Goal: Transaction & Acquisition: Book appointment/travel/reservation

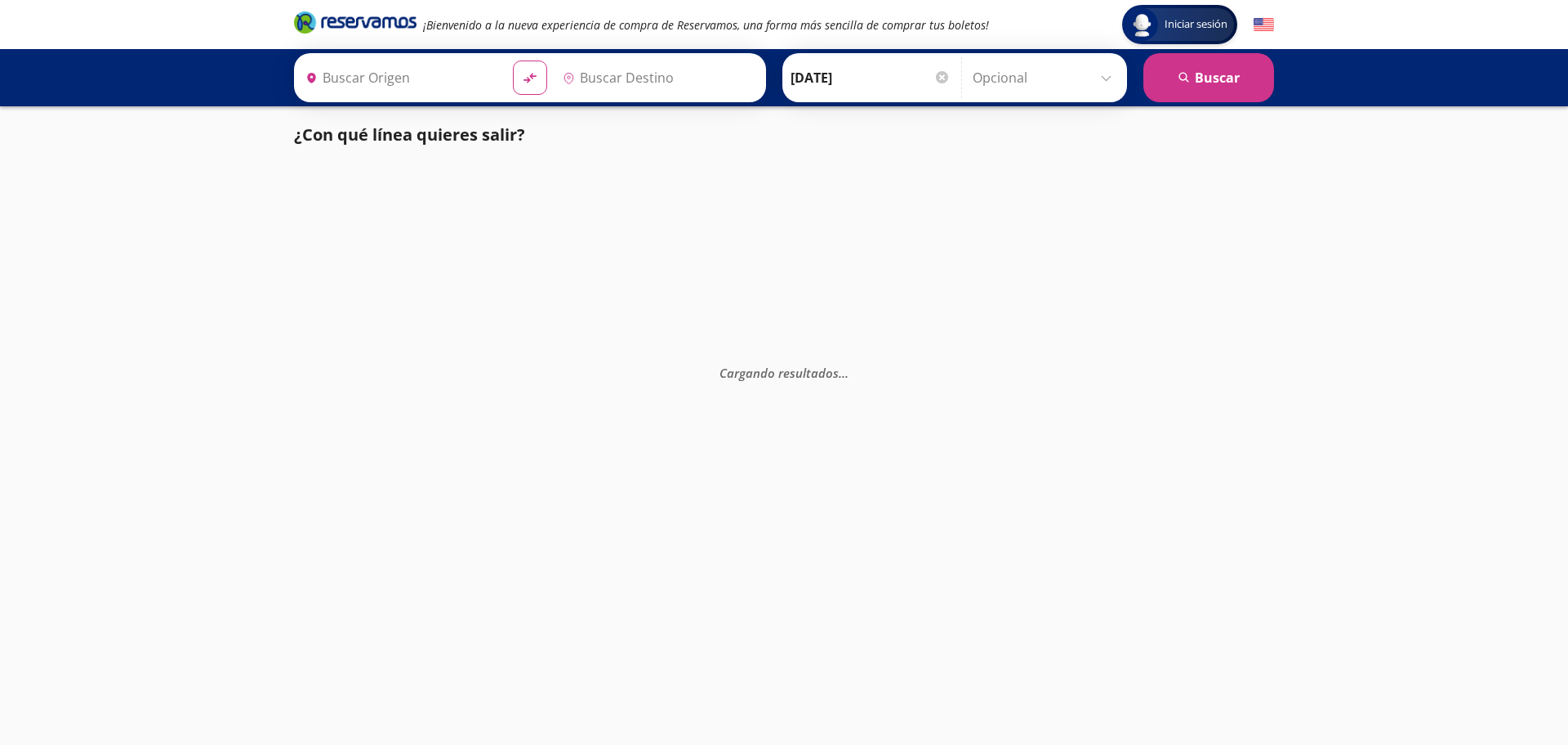
type input "Manzanillo, Colima"
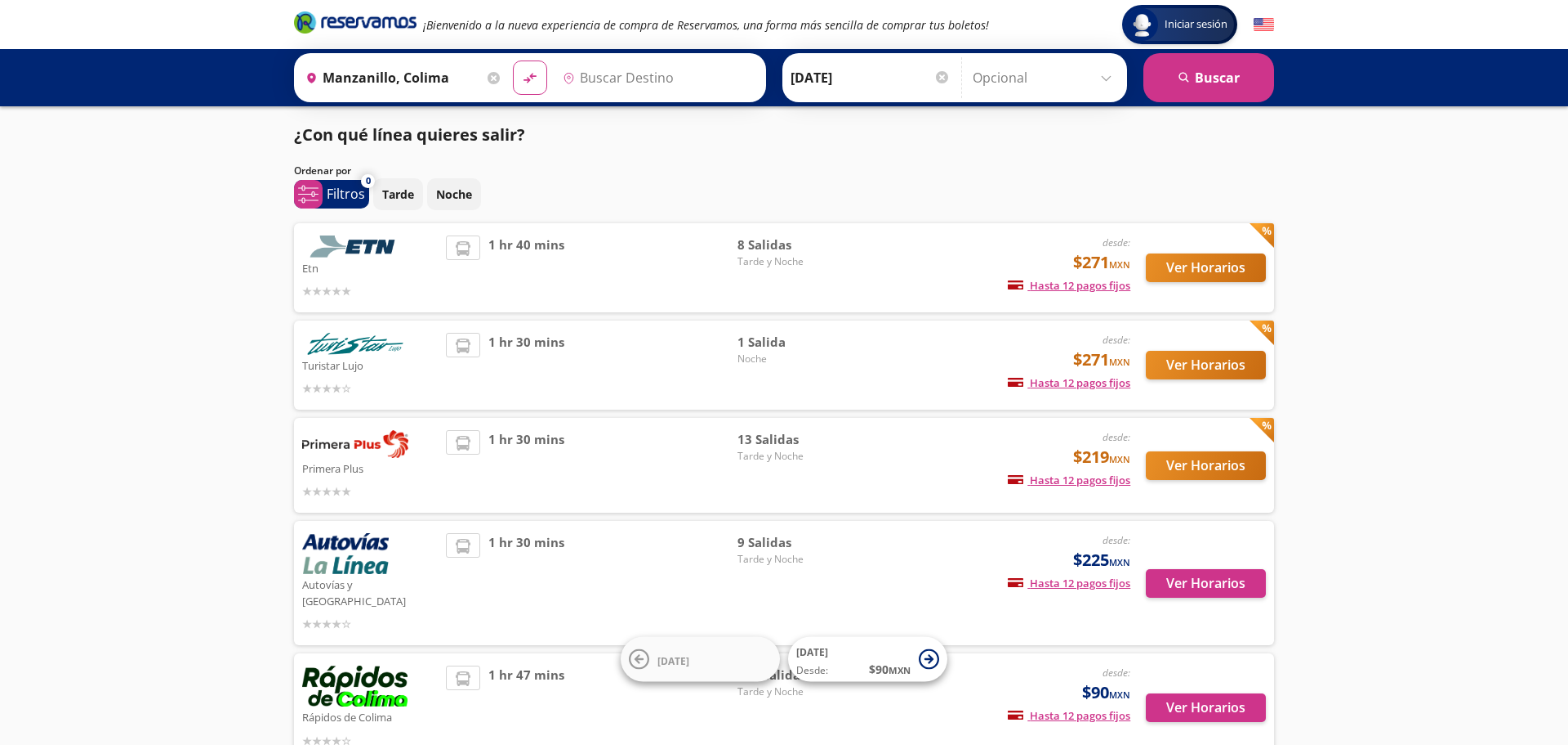
type input "Colima, Colima"
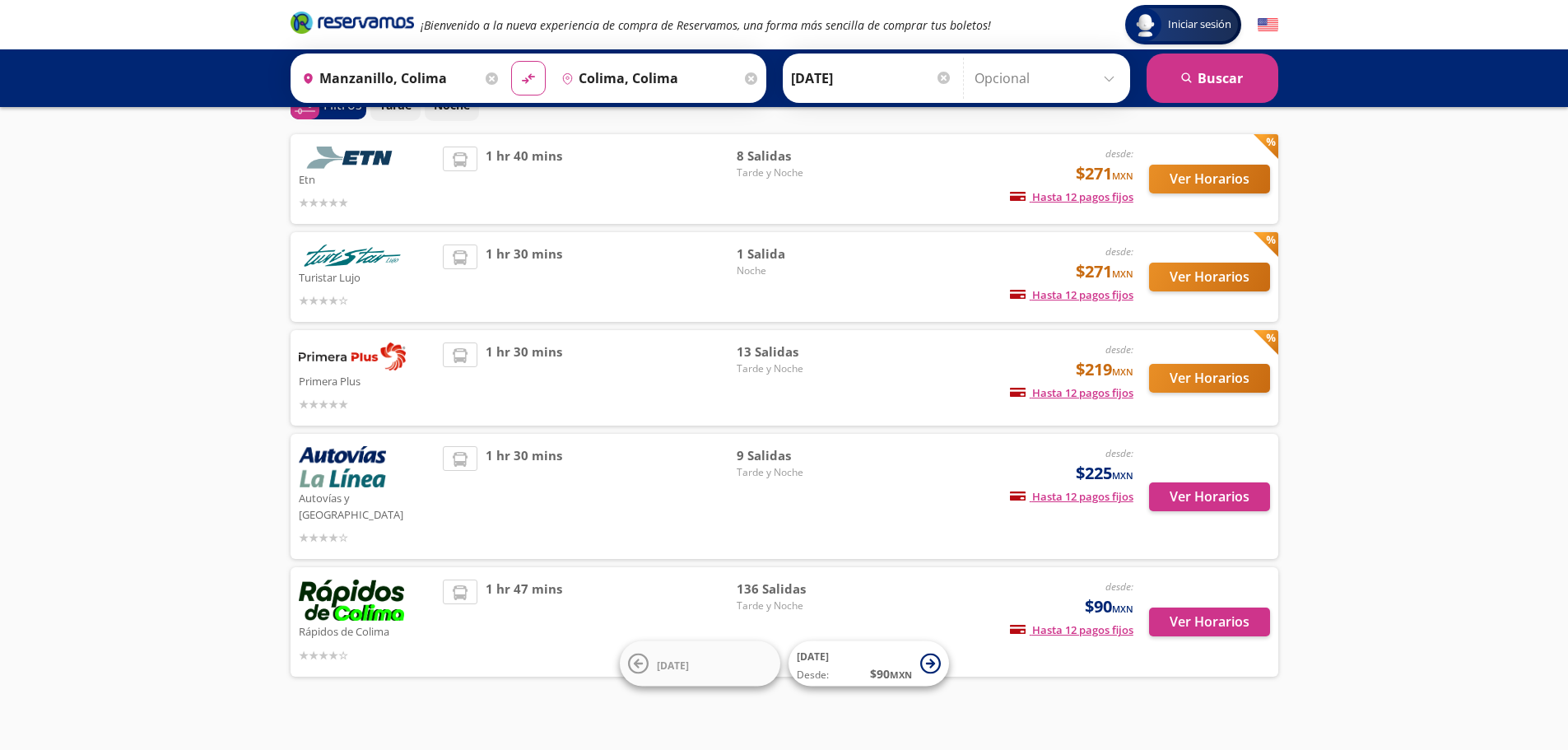
scroll to position [91, 0]
click at [1221, 606] on button "Ver Horarios" at bounding box center [1209, 621] width 121 height 29
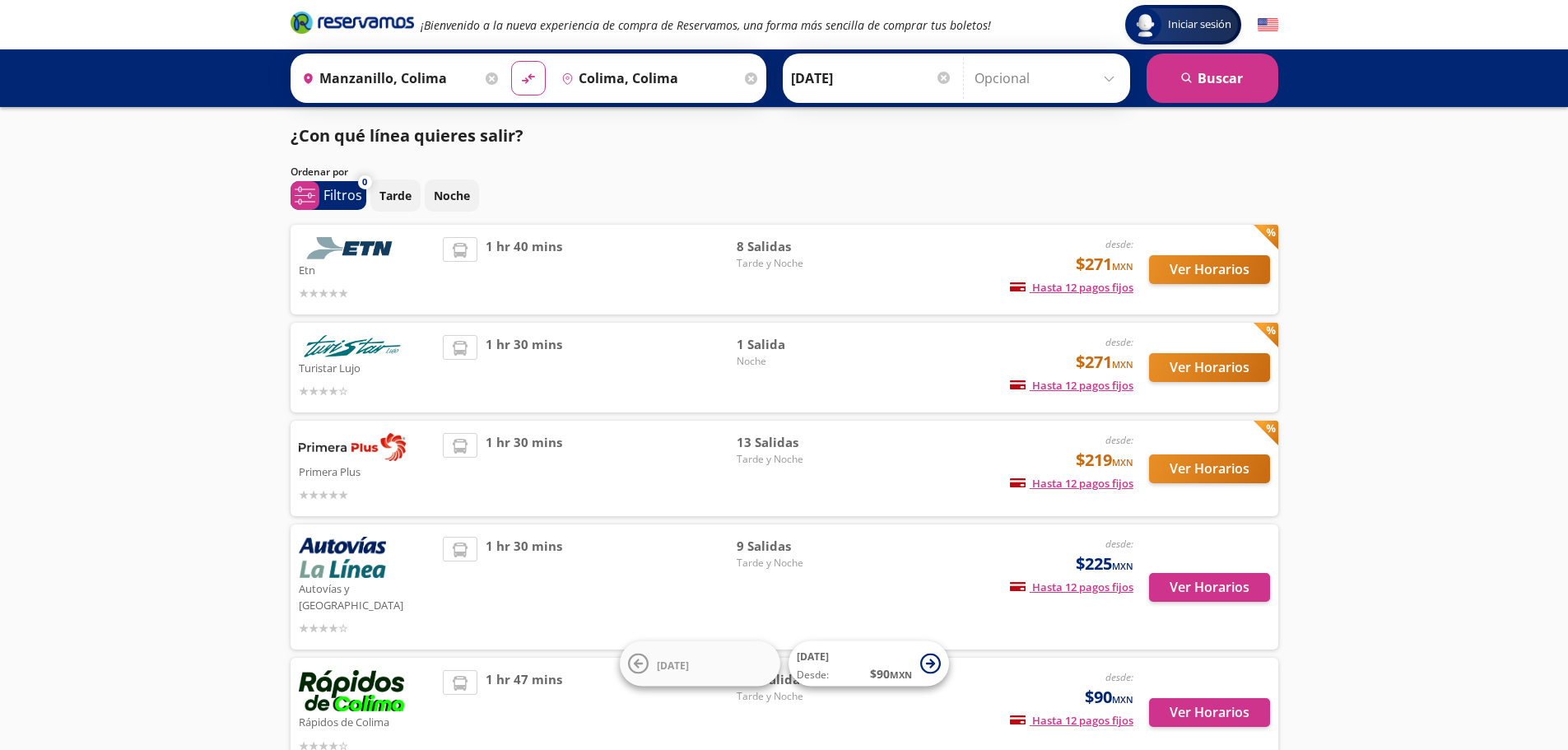
scroll to position [91, 0]
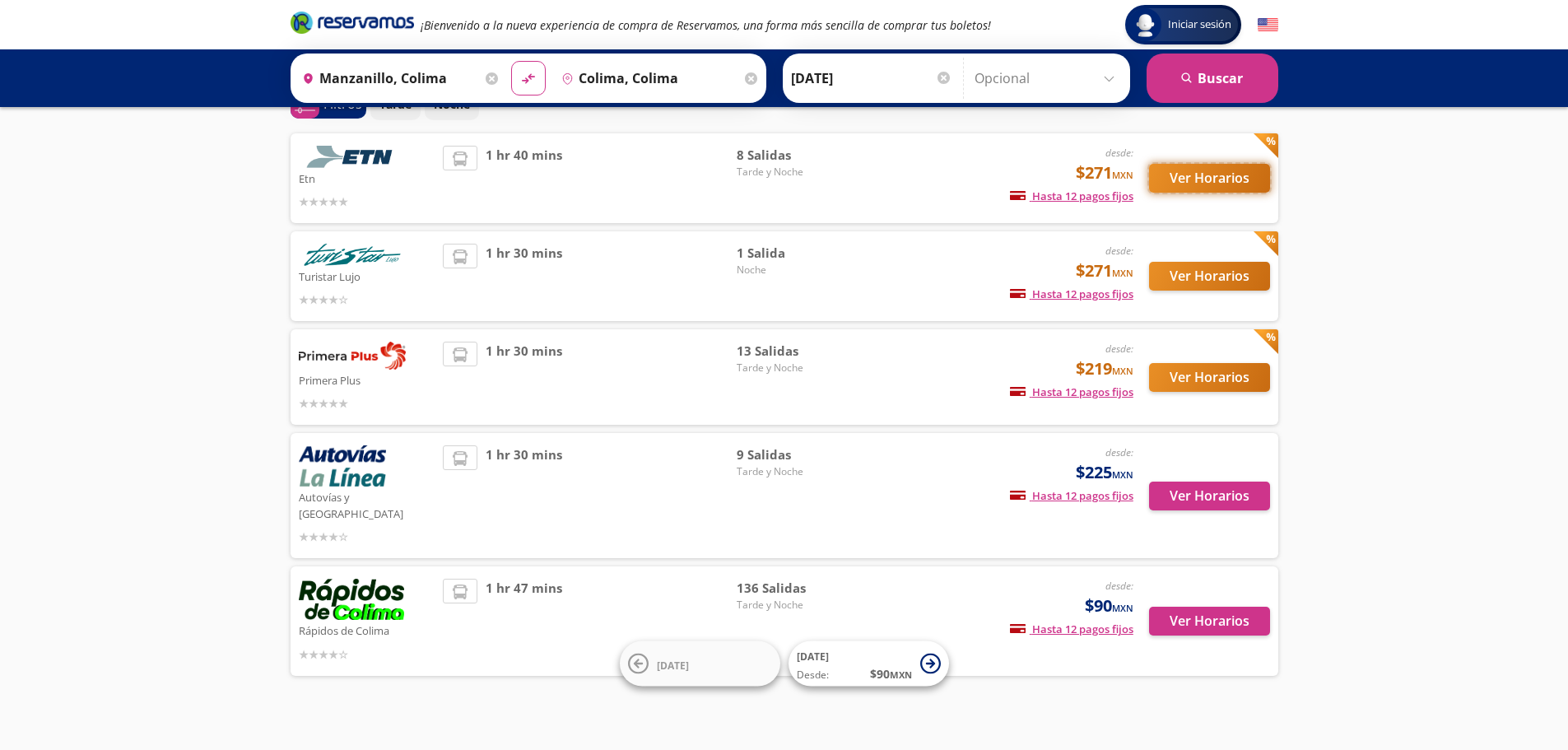
click at [1179, 178] on button "Ver Horarios" at bounding box center [1209, 178] width 121 height 29
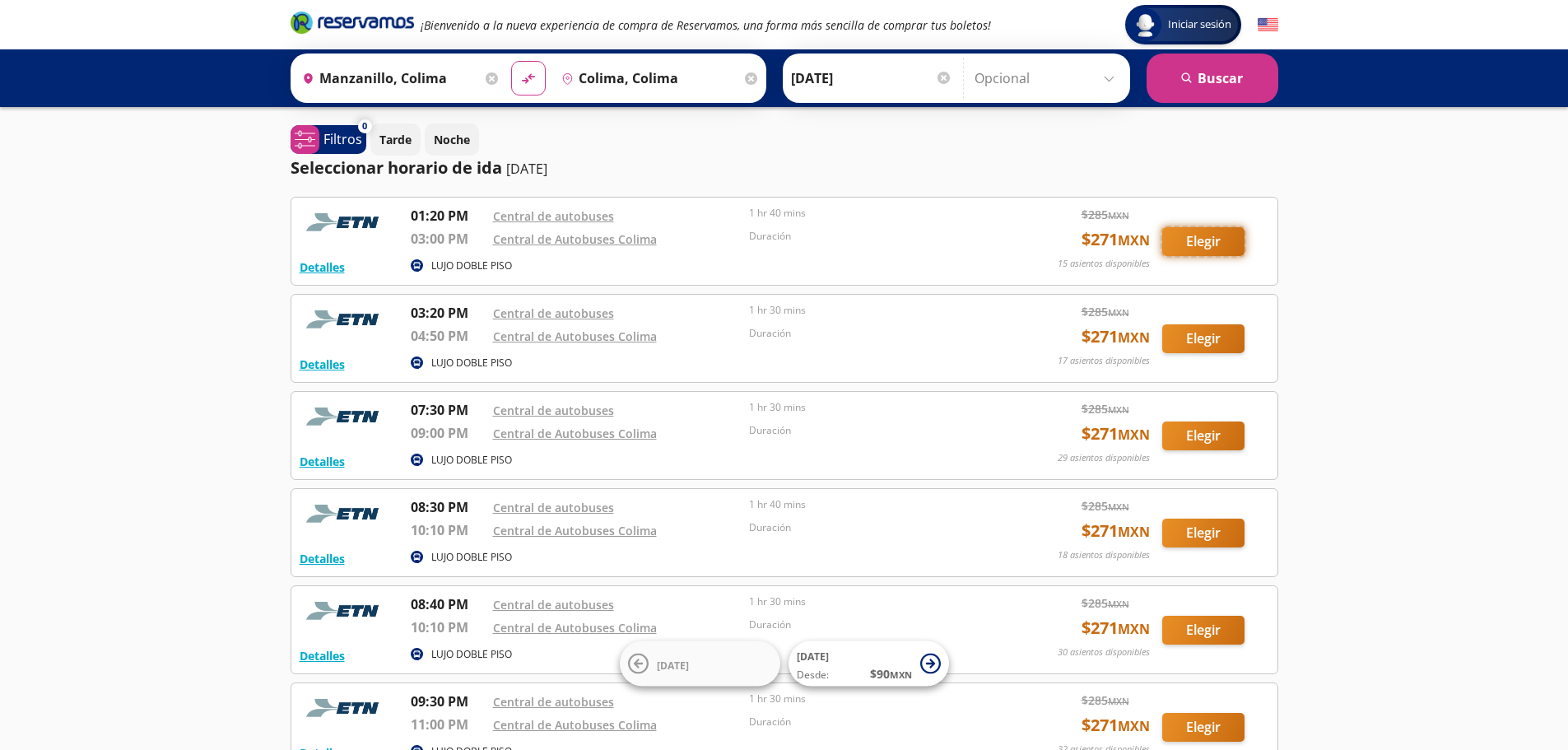
click at [1194, 239] on button "Elegir" at bounding box center [1203, 242] width 82 height 29
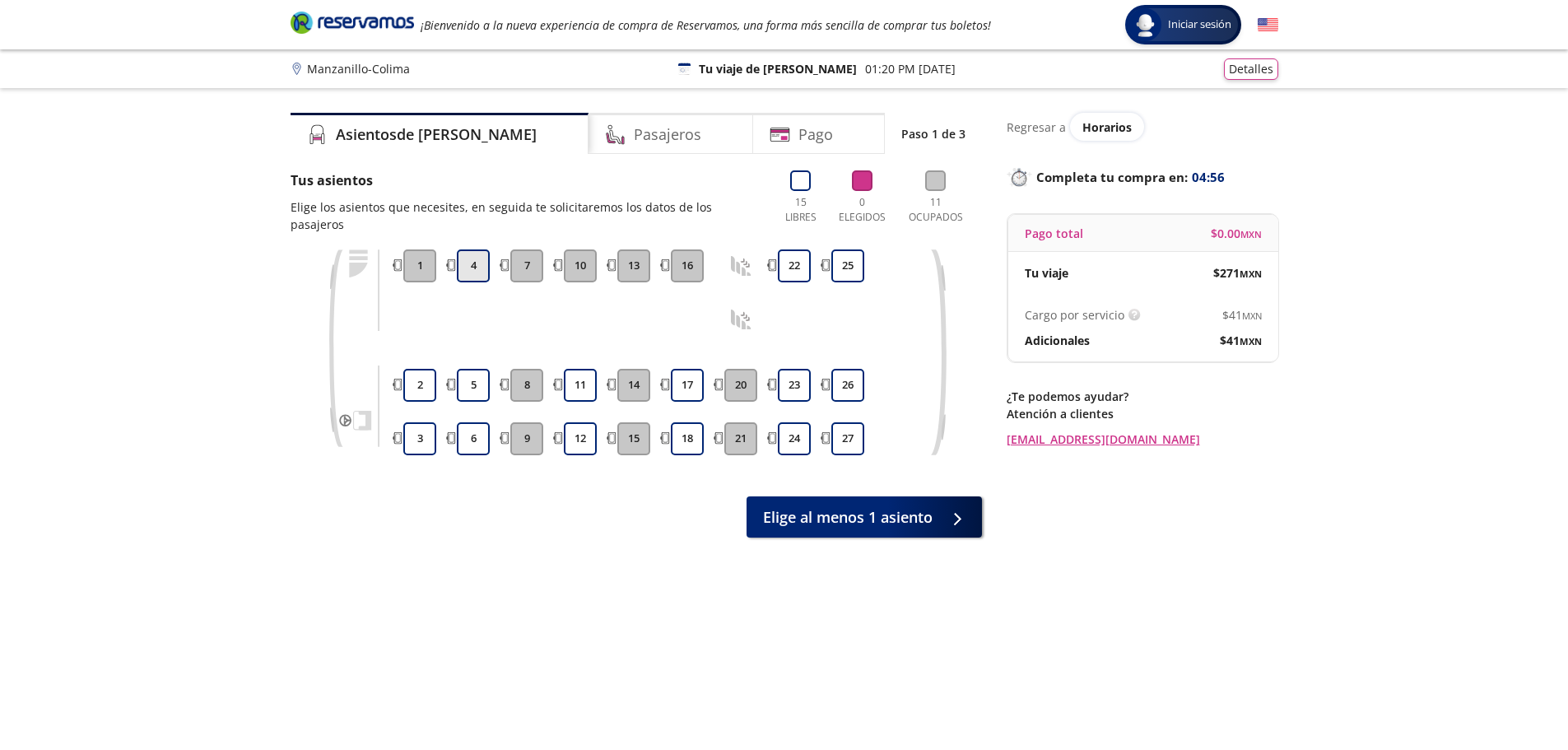
click at [475, 249] on button "4" at bounding box center [473, 266] width 33 height 33
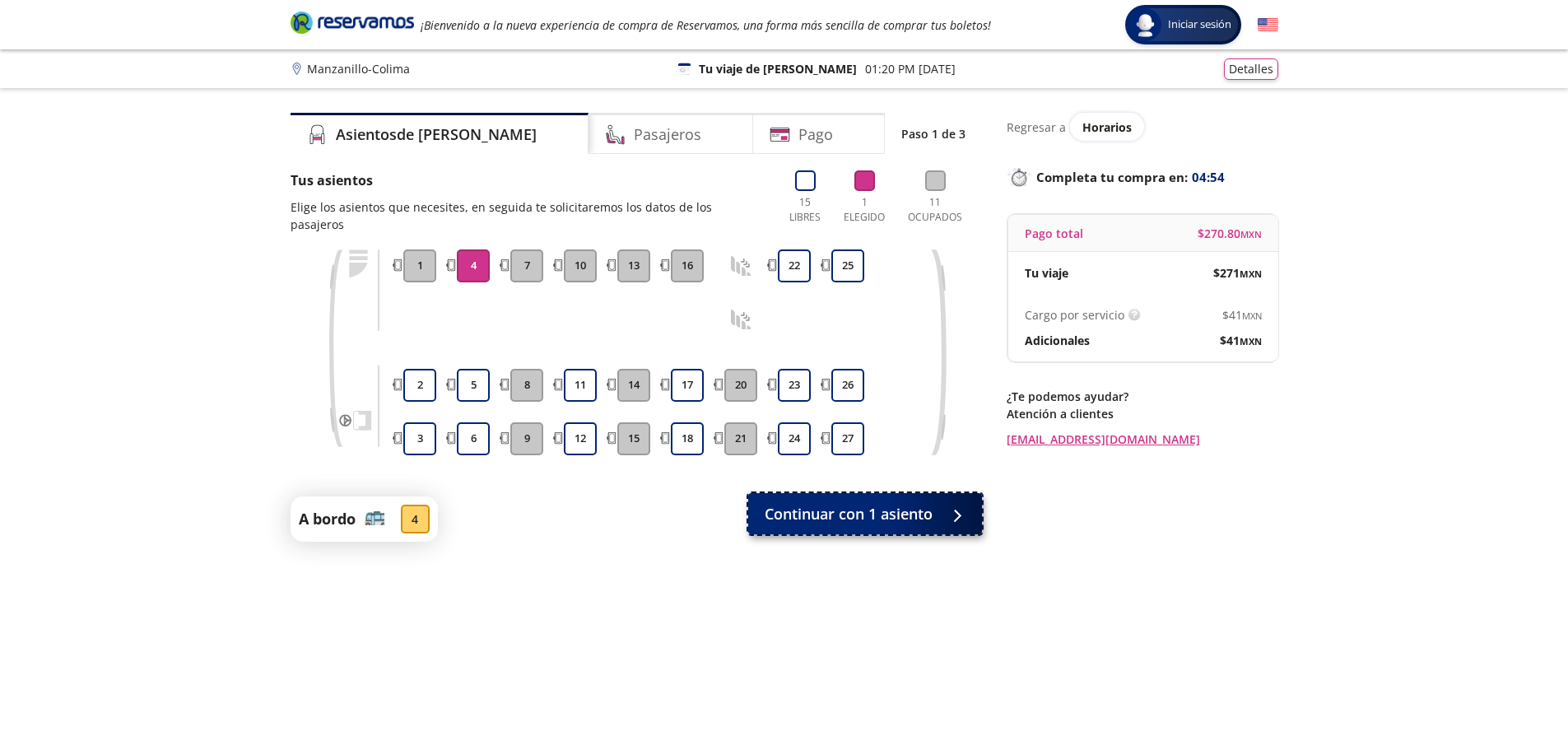
click at [858, 503] on span "Continuar con 1 asiento" at bounding box center [848, 514] width 168 height 22
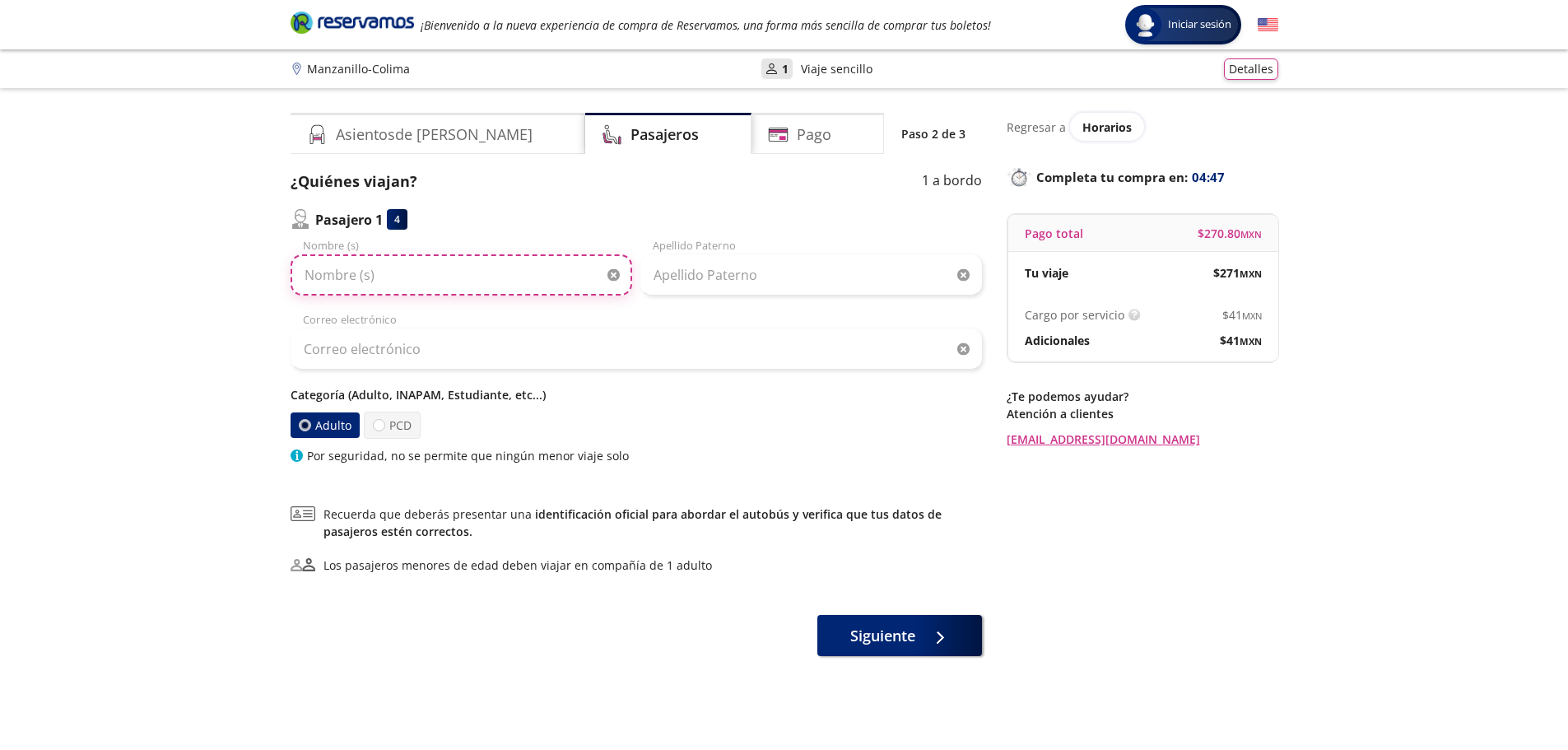
click at [377, 278] on input "Nombre (s)" at bounding box center [462, 275] width 342 height 41
type input "[PERSON_NAME]"
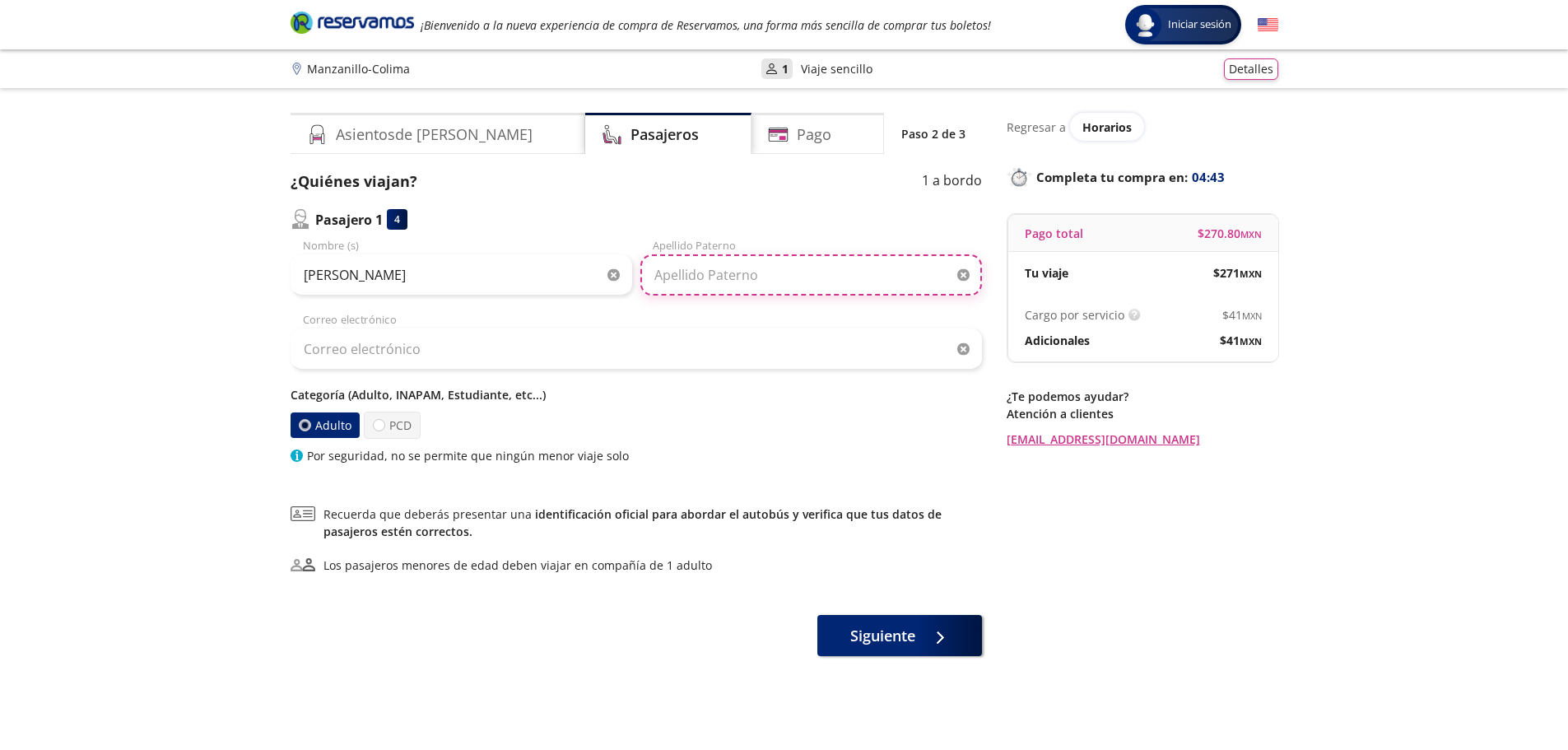
click at [686, 282] on input "Apellido Paterno" at bounding box center [811, 275] width 342 height 41
type input "[PERSON_NAME]"
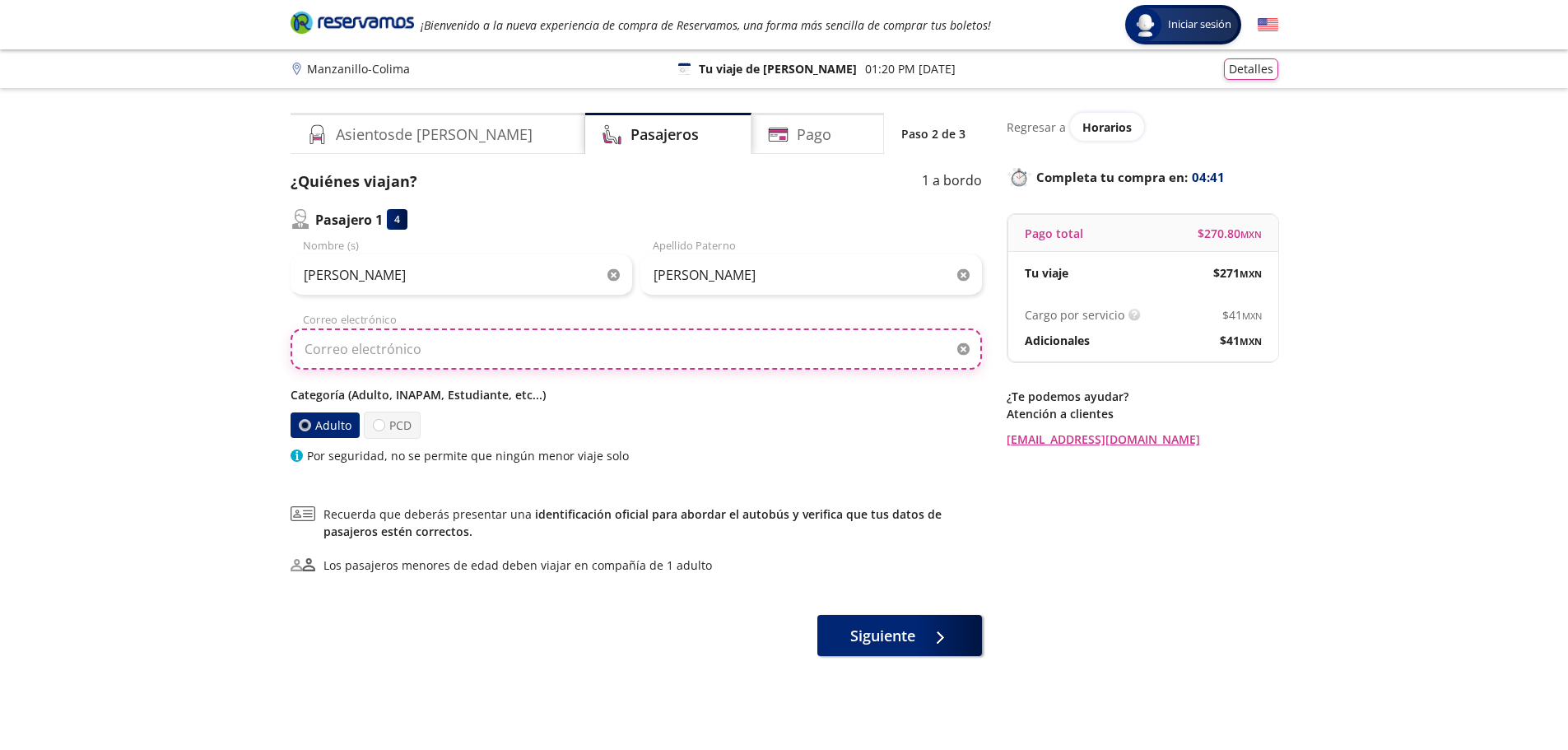
click at [558, 340] on input "Correo electrónico" at bounding box center [636, 348] width 691 height 41
type input "[PERSON_NAME][EMAIL_ADDRESS][PERSON_NAME][PERSON_NAME][DOMAIN_NAME]"
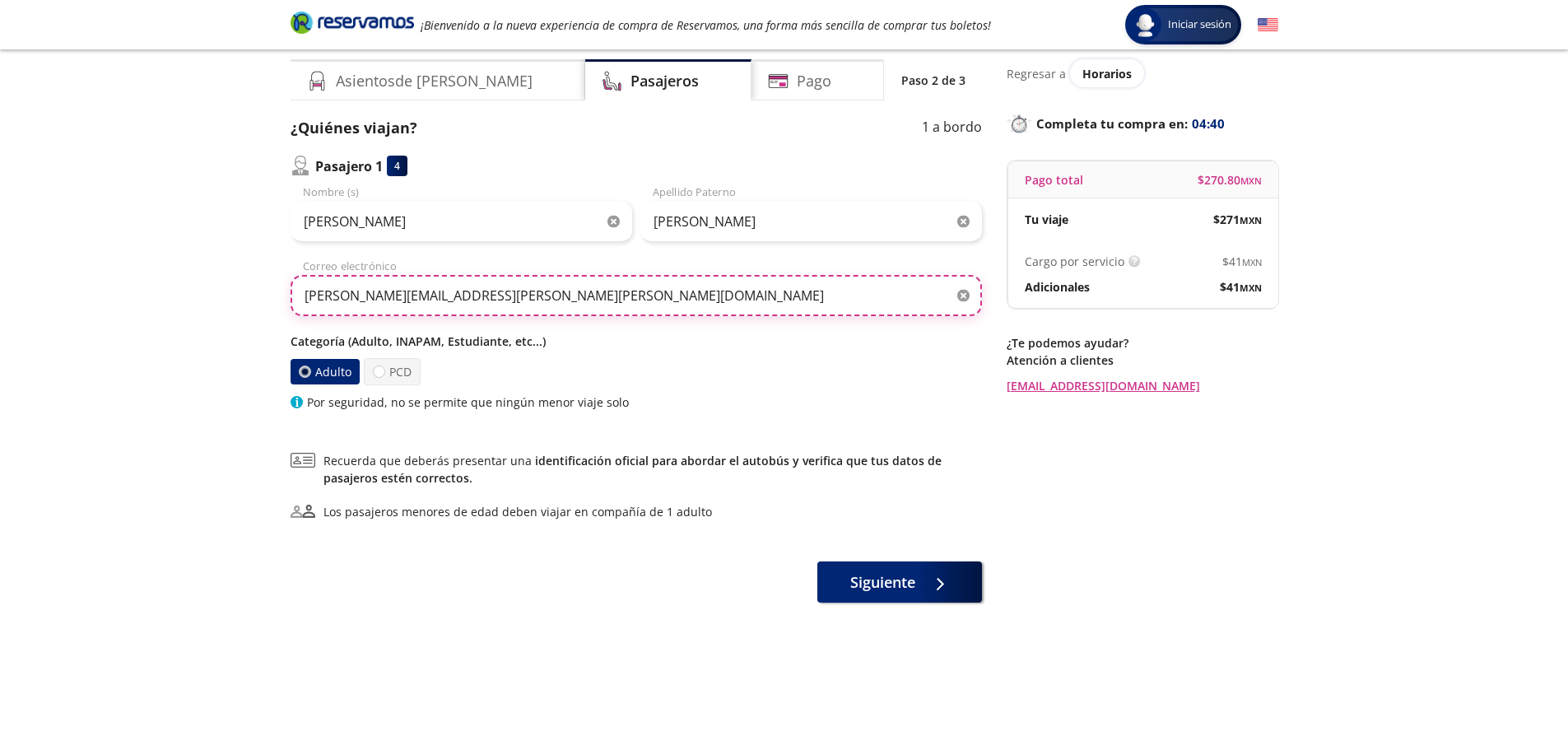
scroll to position [82, 0]
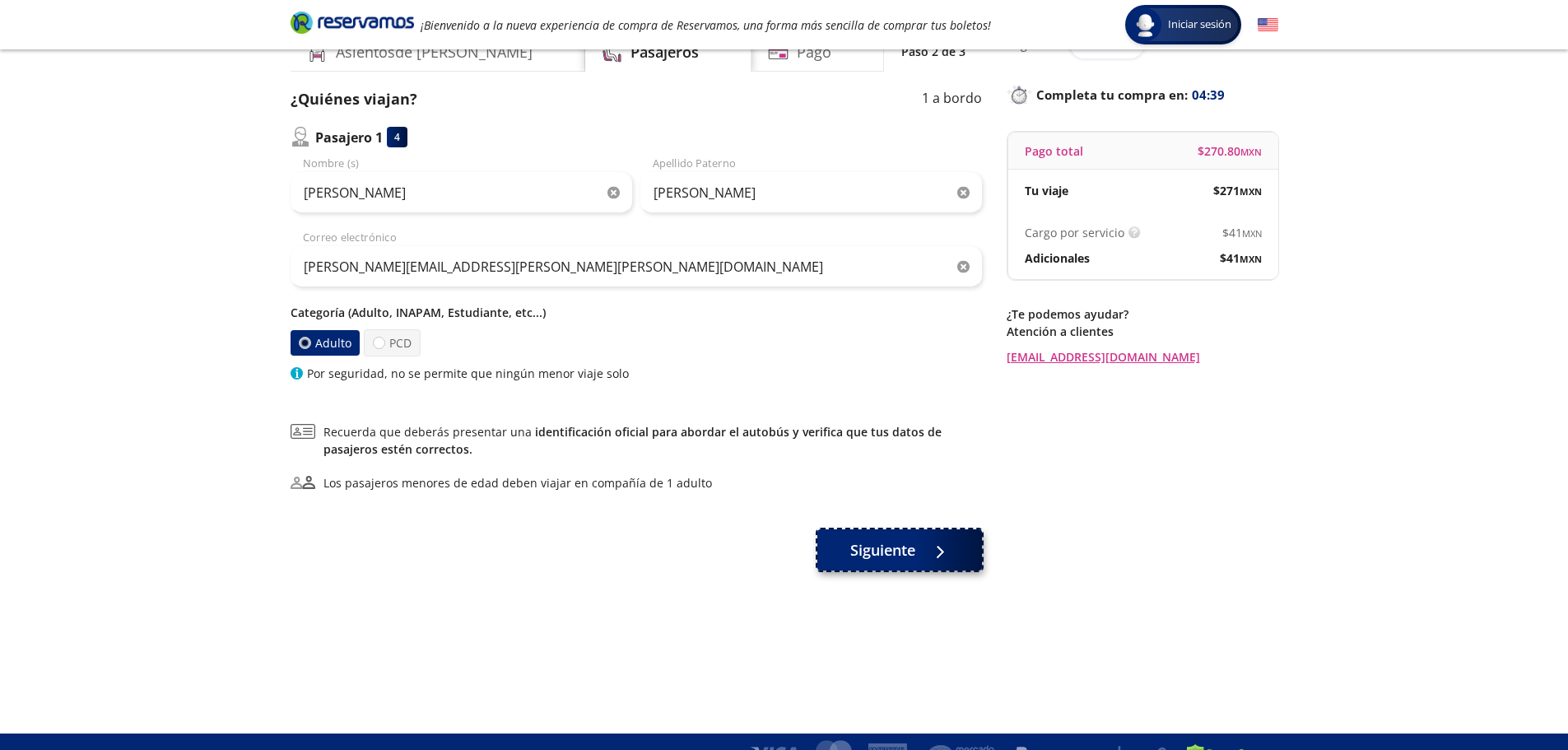
click at [926, 556] on div at bounding box center [935, 550] width 25 height 20
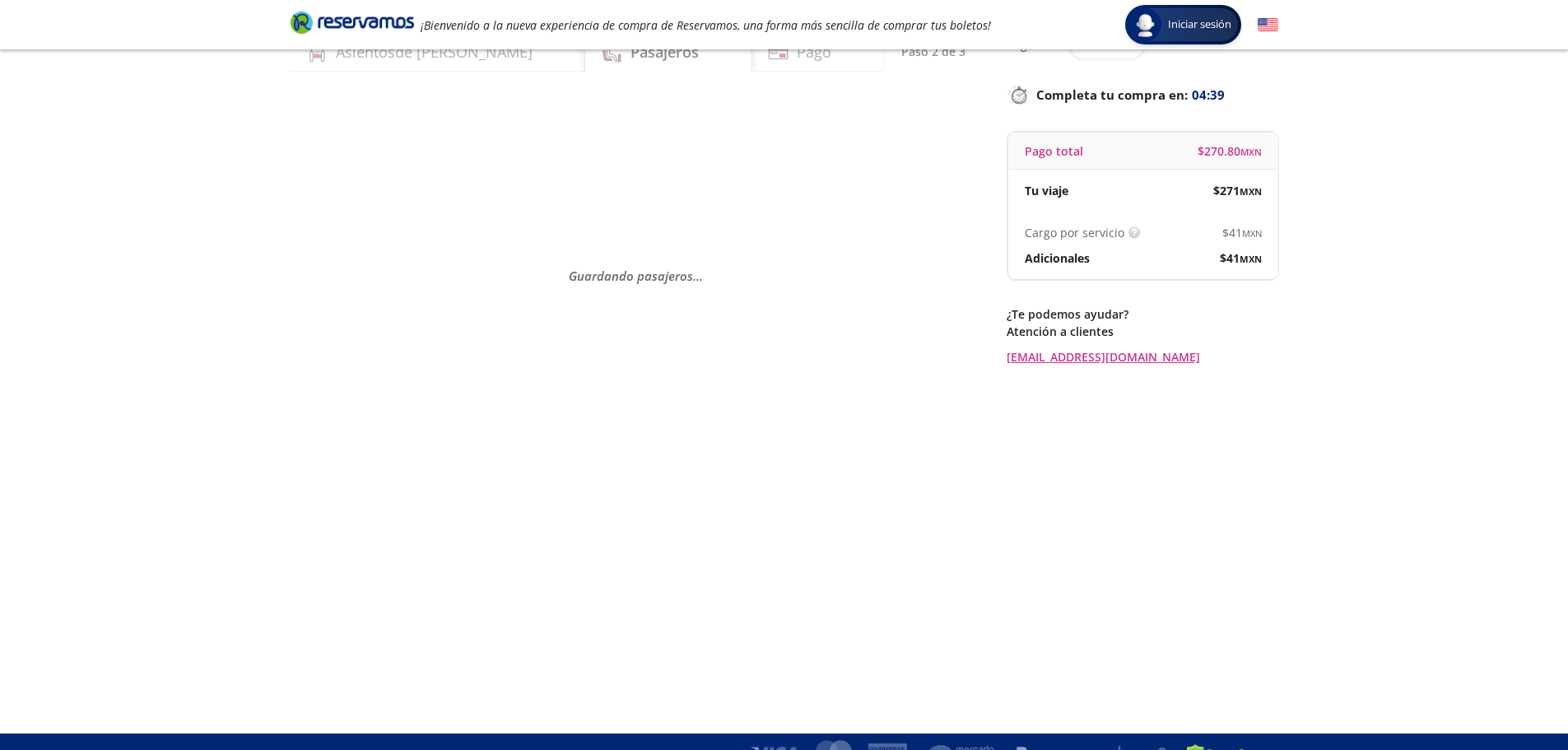
scroll to position [0, 0]
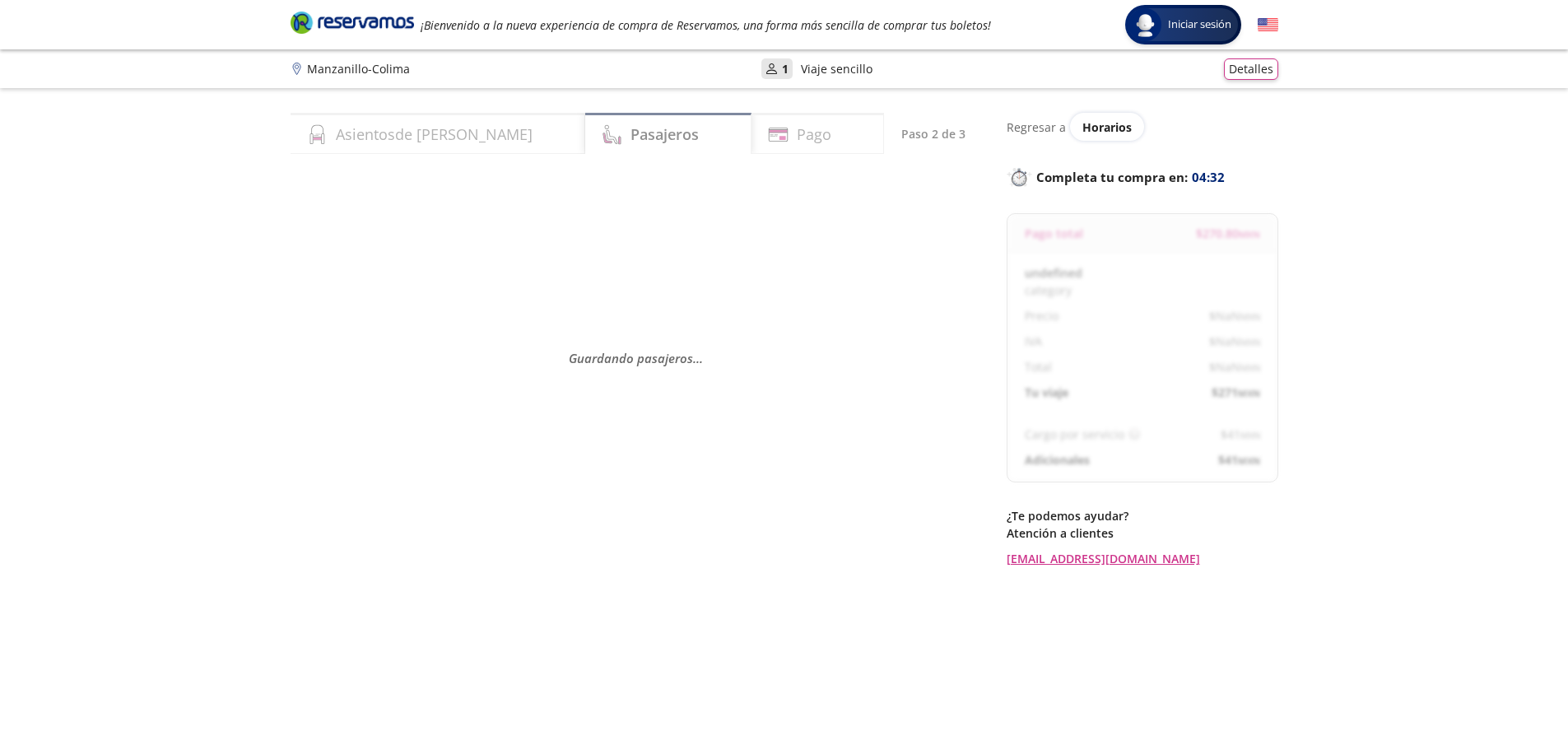
select select "MX"
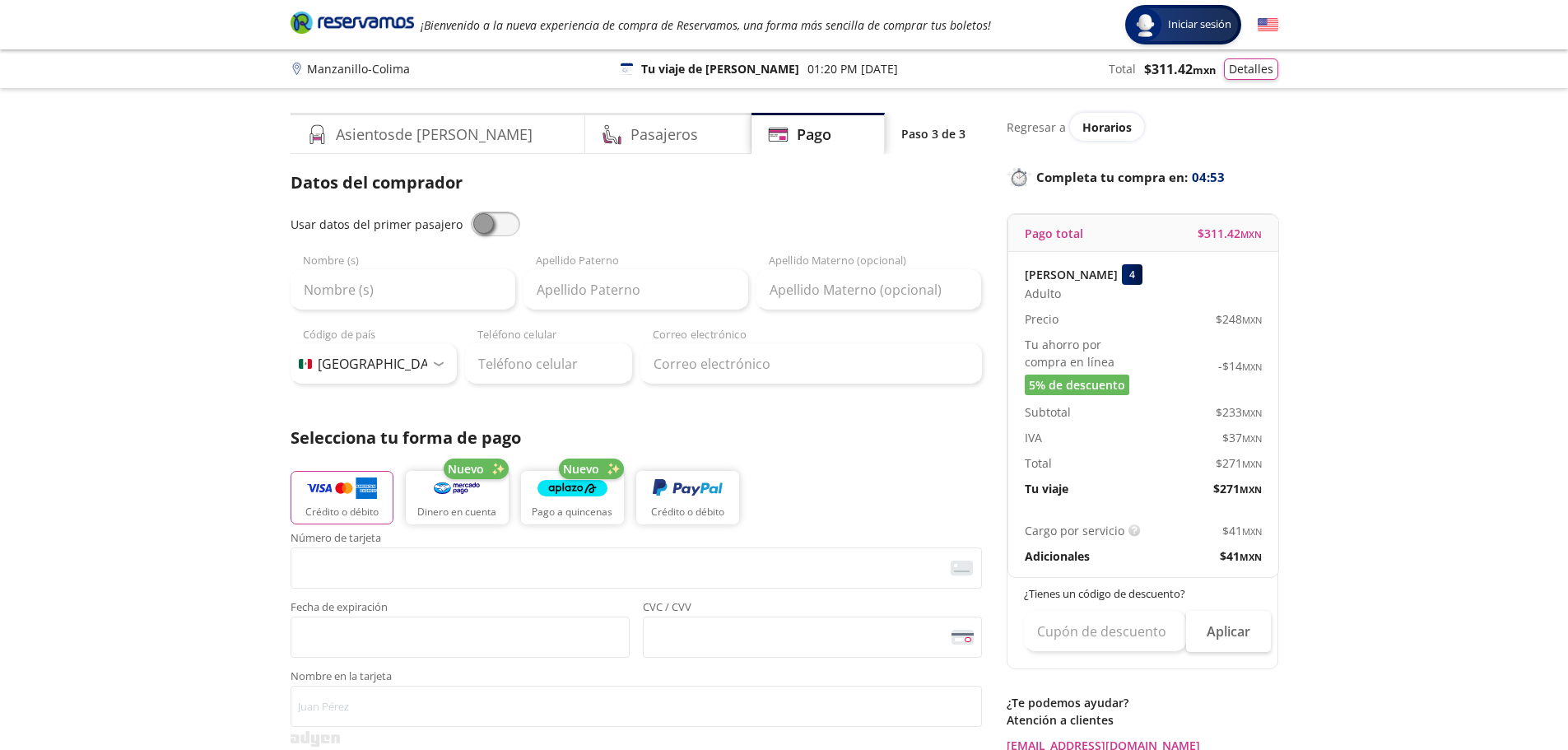
drag, startPoint x: 1196, startPoint y: 238, endPoint x: 1264, endPoint y: 231, distance: 68.4
click at [1264, 230] on div "Pago total $ 311.42 MXN" at bounding box center [1143, 233] width 270 height 37
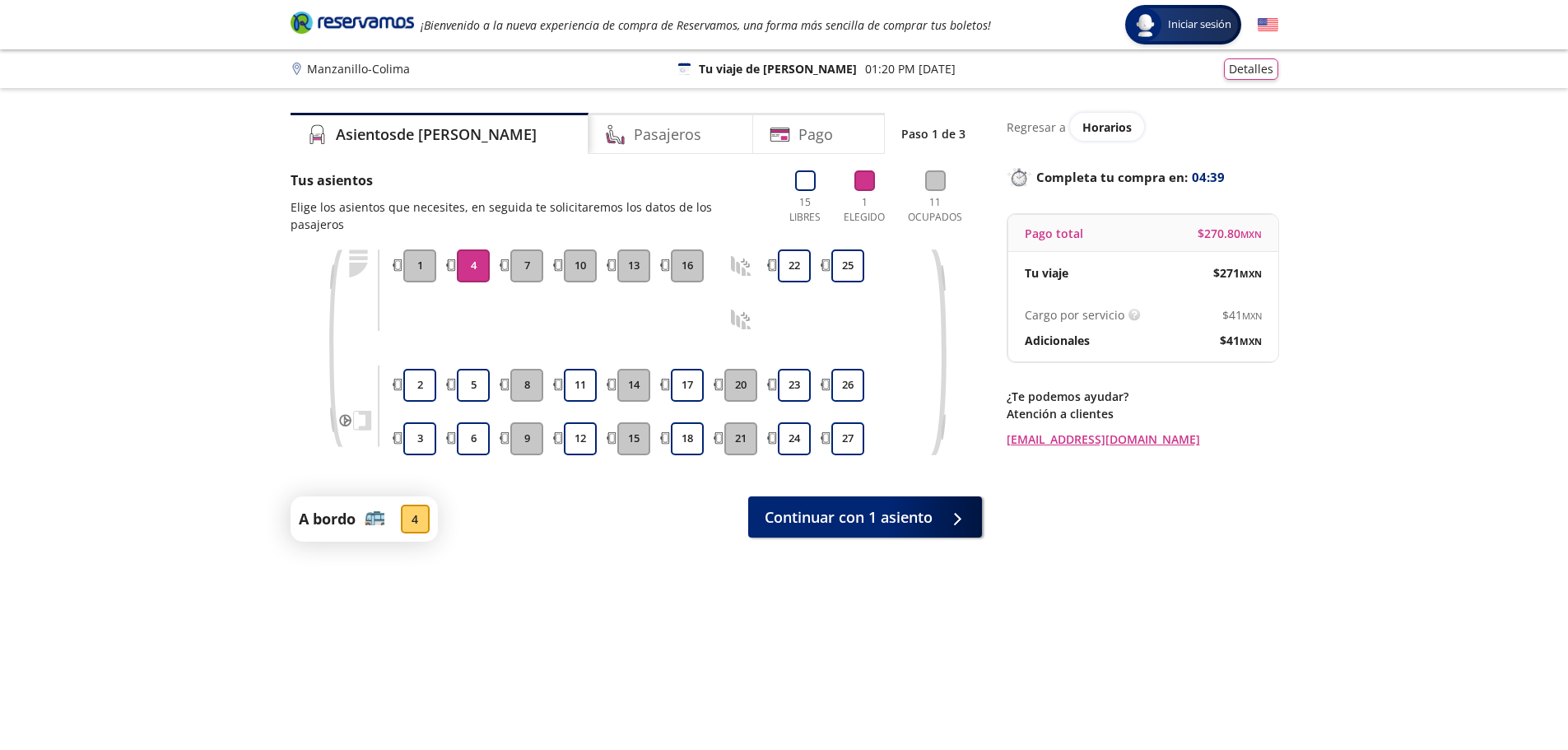
click at [1280, 172] on div "Asientos de [PERSON_NAME] Pago Paso 1 de 3 Tus asientos Elige los asientos que …" at bounding box center [784, 430] width 1004 height 637
click at [1279, 136] on div "Asientos de [PERSON_NAME] Pago Paso 1 de 3 Tus asientos Elige los asientos que …" at bounding box center [784, 430] width 1004 height 637
click at [660, 124] on div "Pasajeros" at bounding box center [671, 133] width 165 height 41
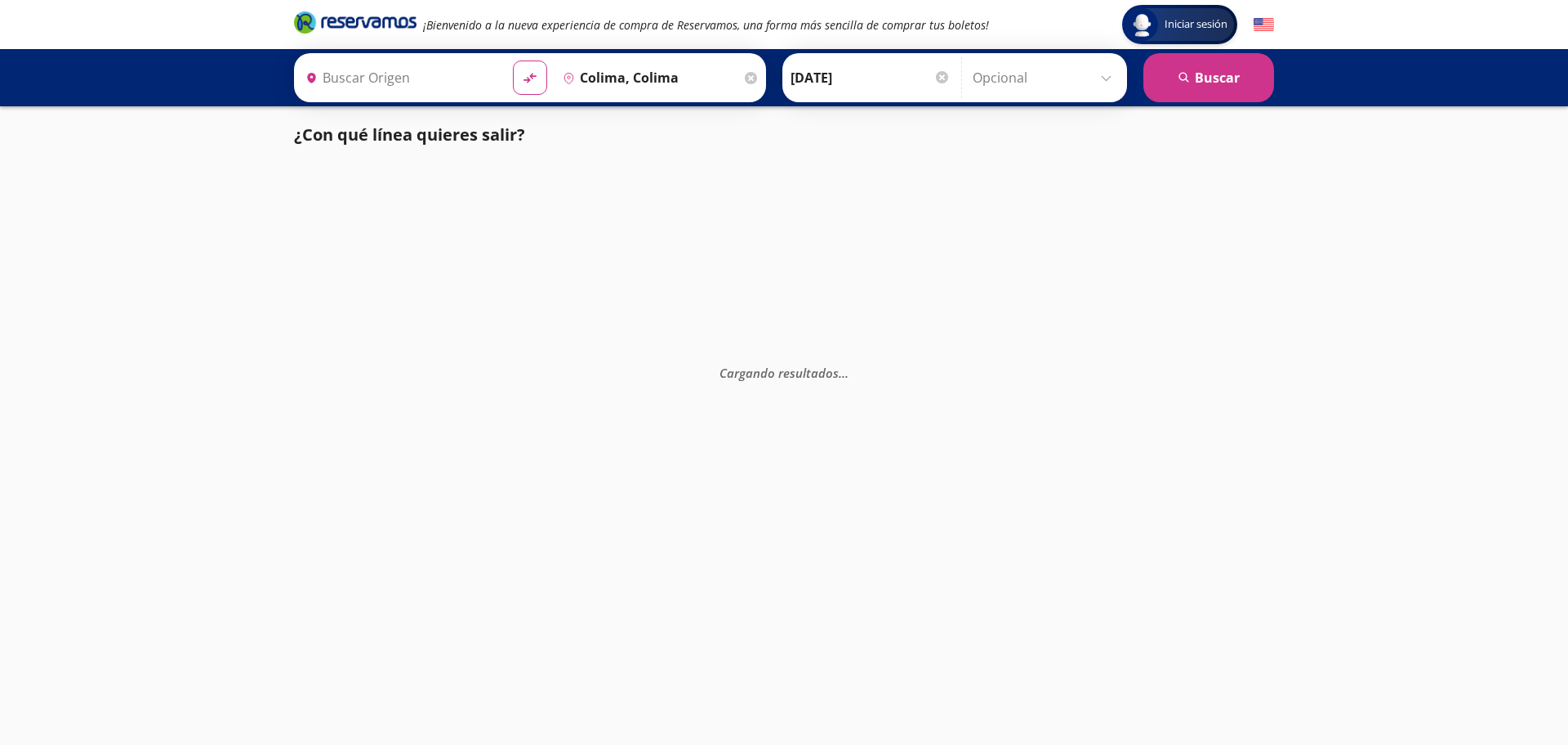
type input "Manzanillo, Colima"
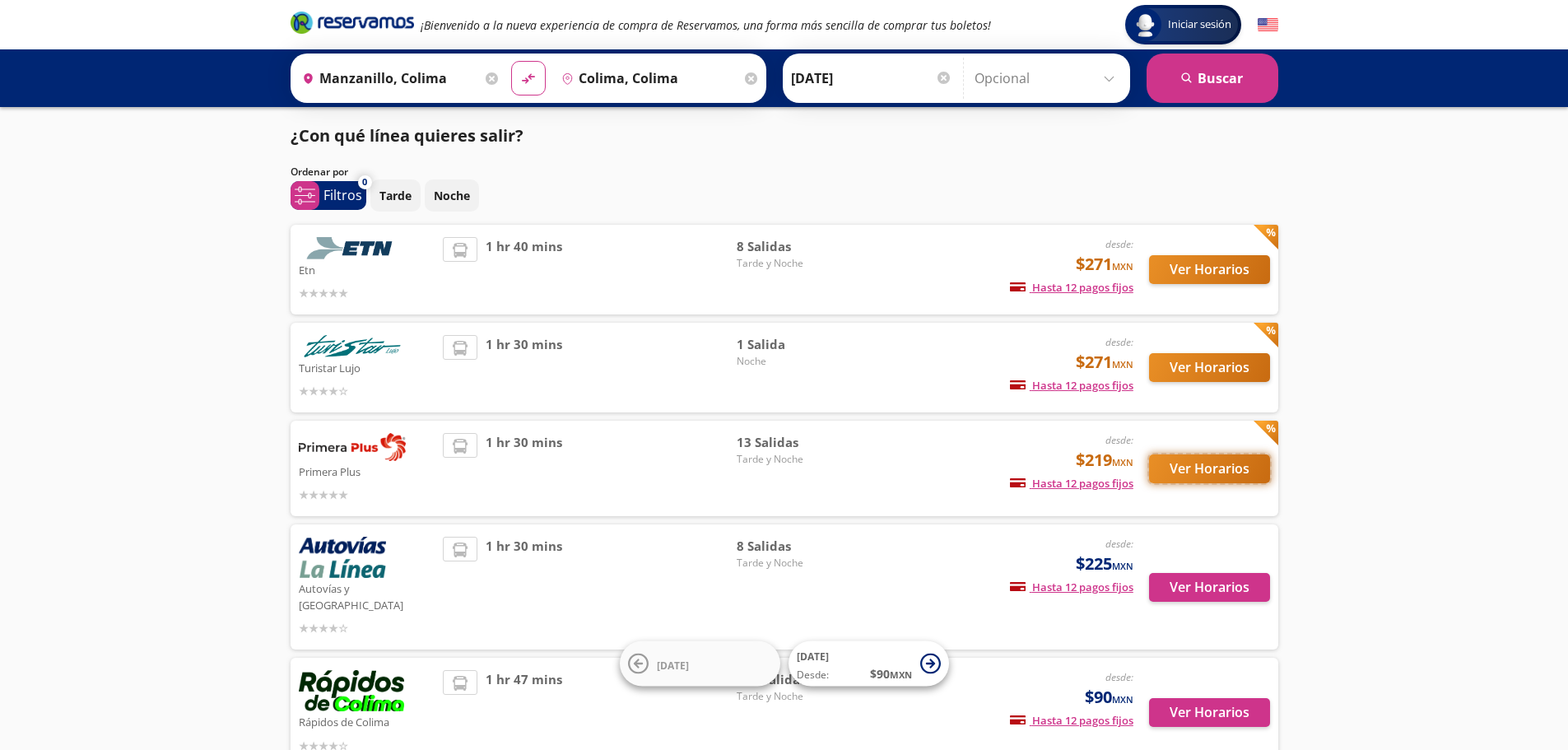
click at [1181, 467] on button "Ver Horarios" at bounding box center [1209, 468] width 121 height 29
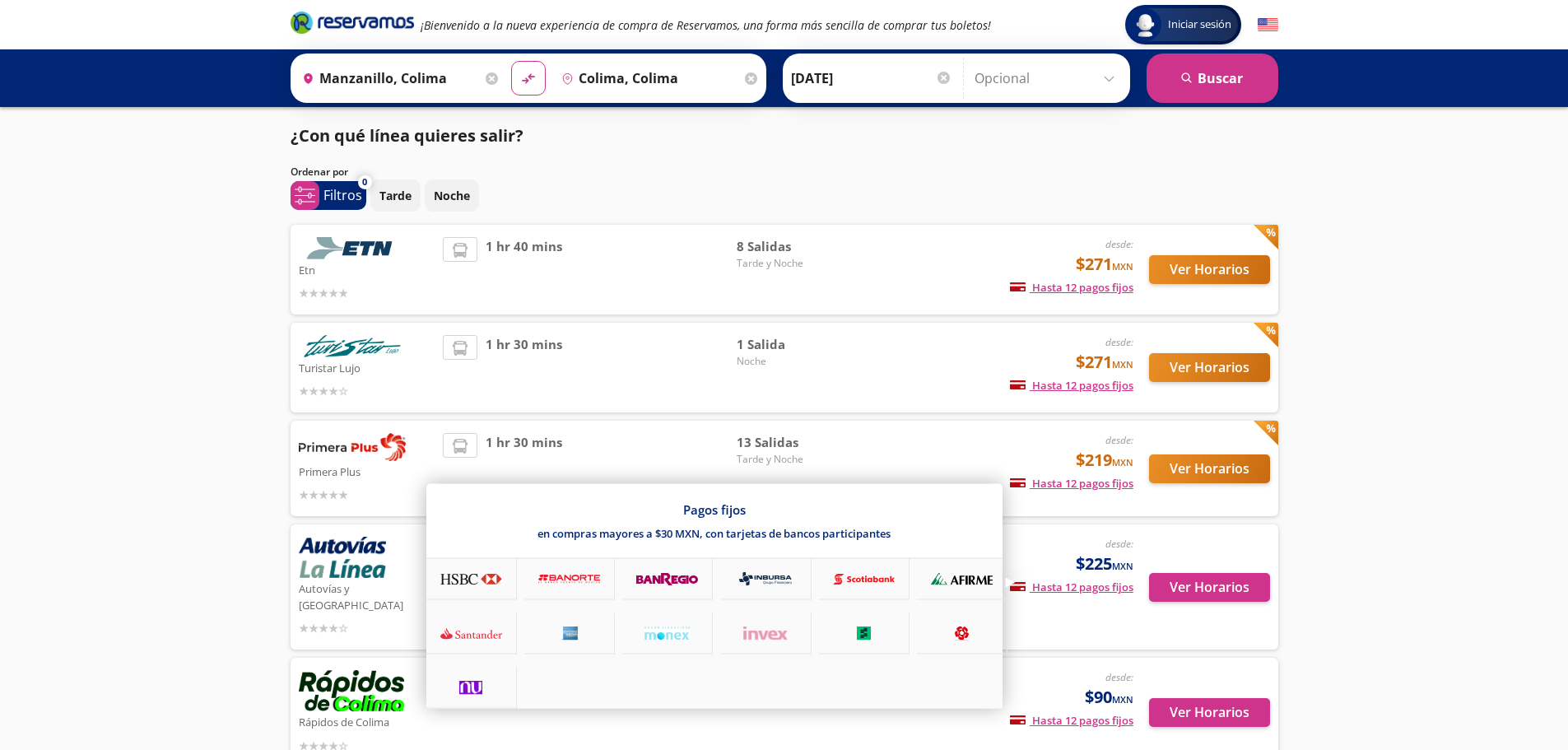
scroll to position [82, 0]
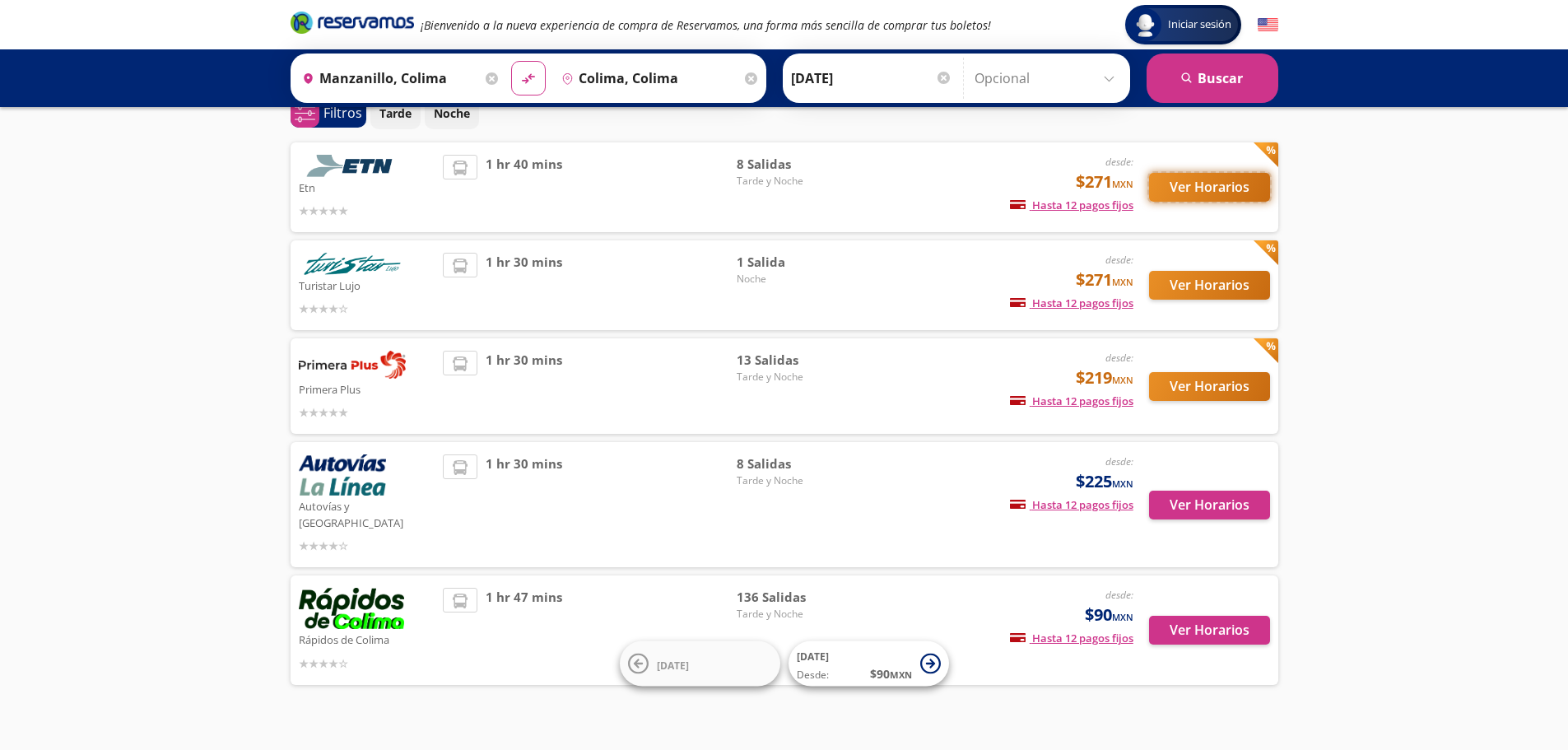
click at [1202, 193] on button "Ver Horarios" at bounding box center [1209, 187] width 121 height 29
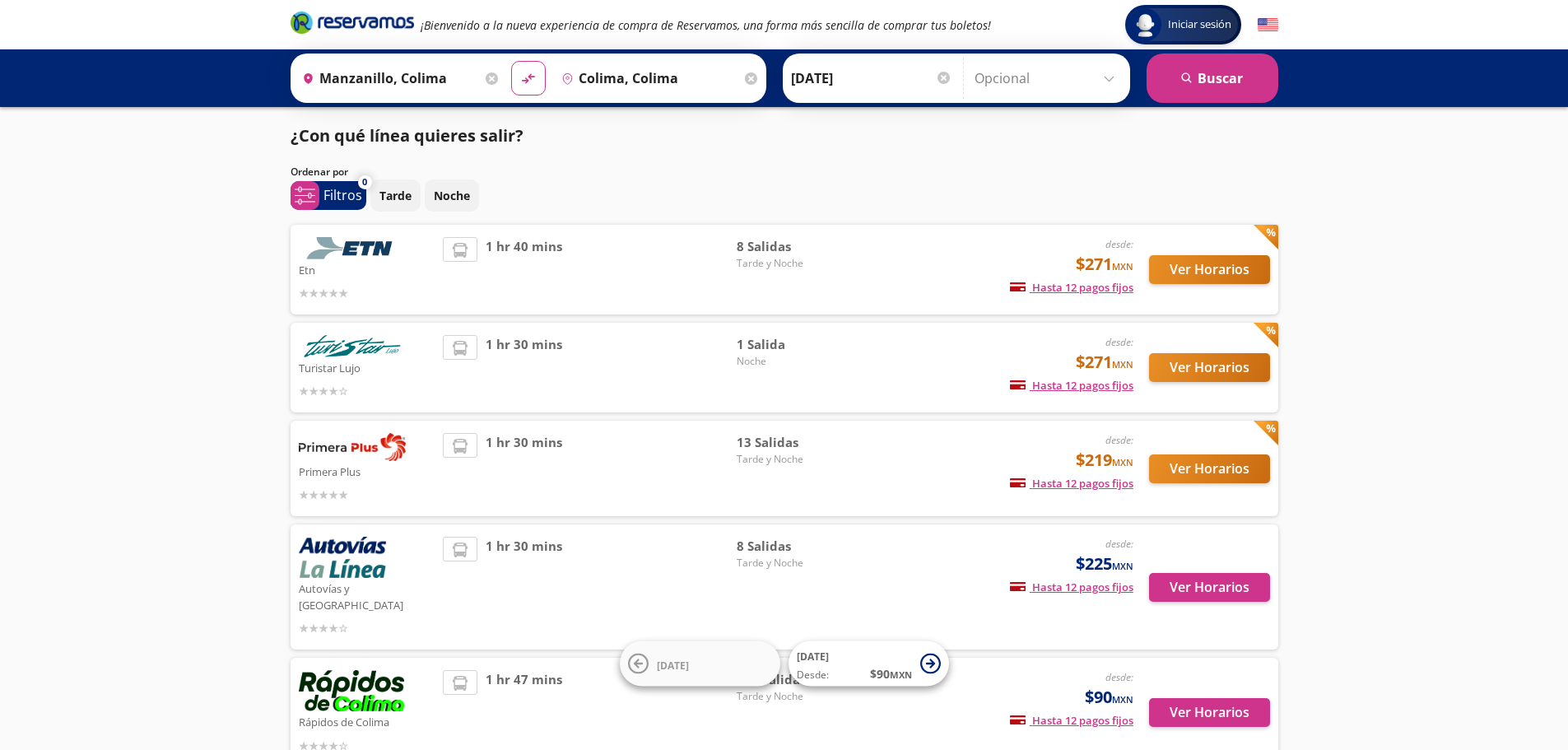
scroll to position [82, 0]
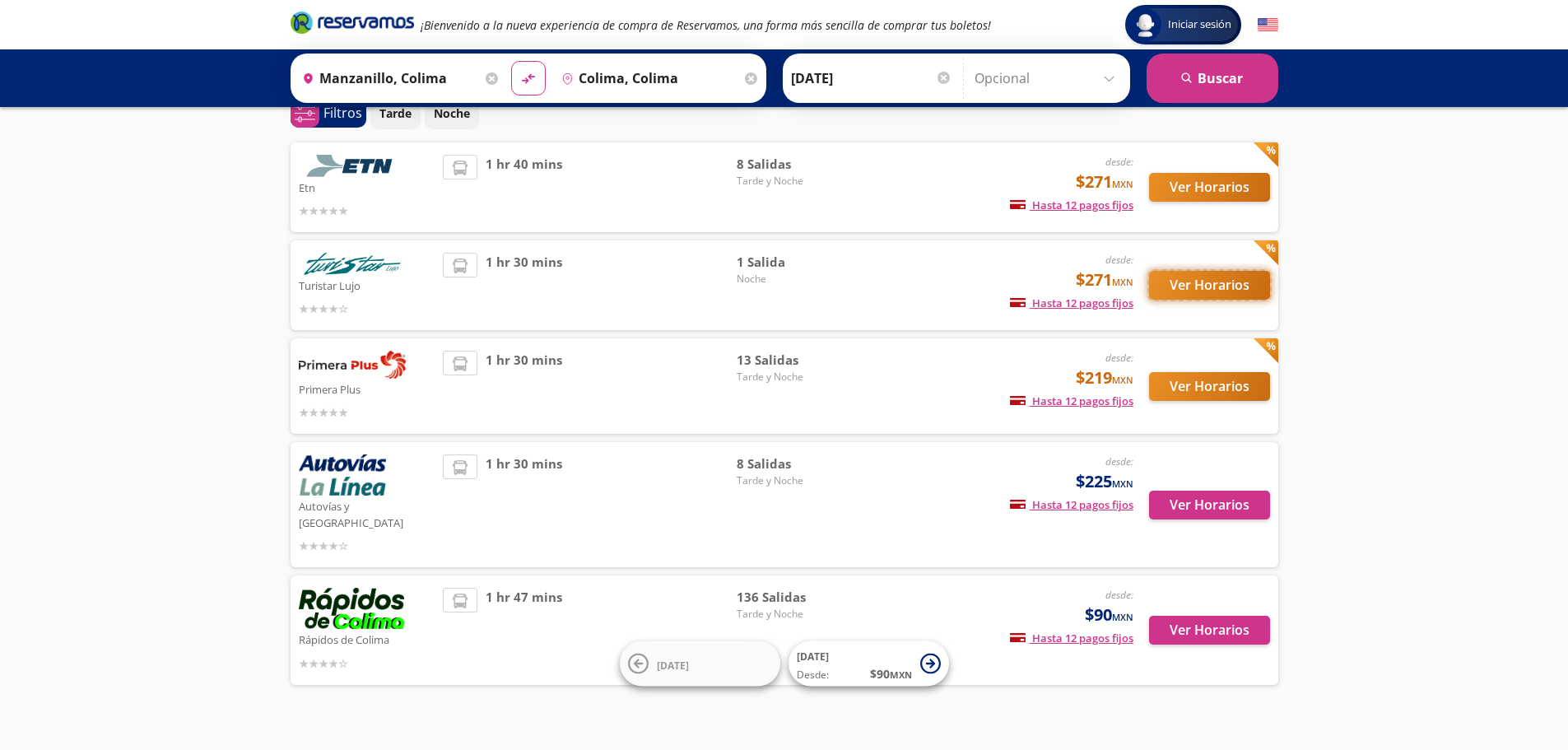
click at [1198, 283] on button "Ver Horarios" at bounding box center [1209, 285] width 121 height 29
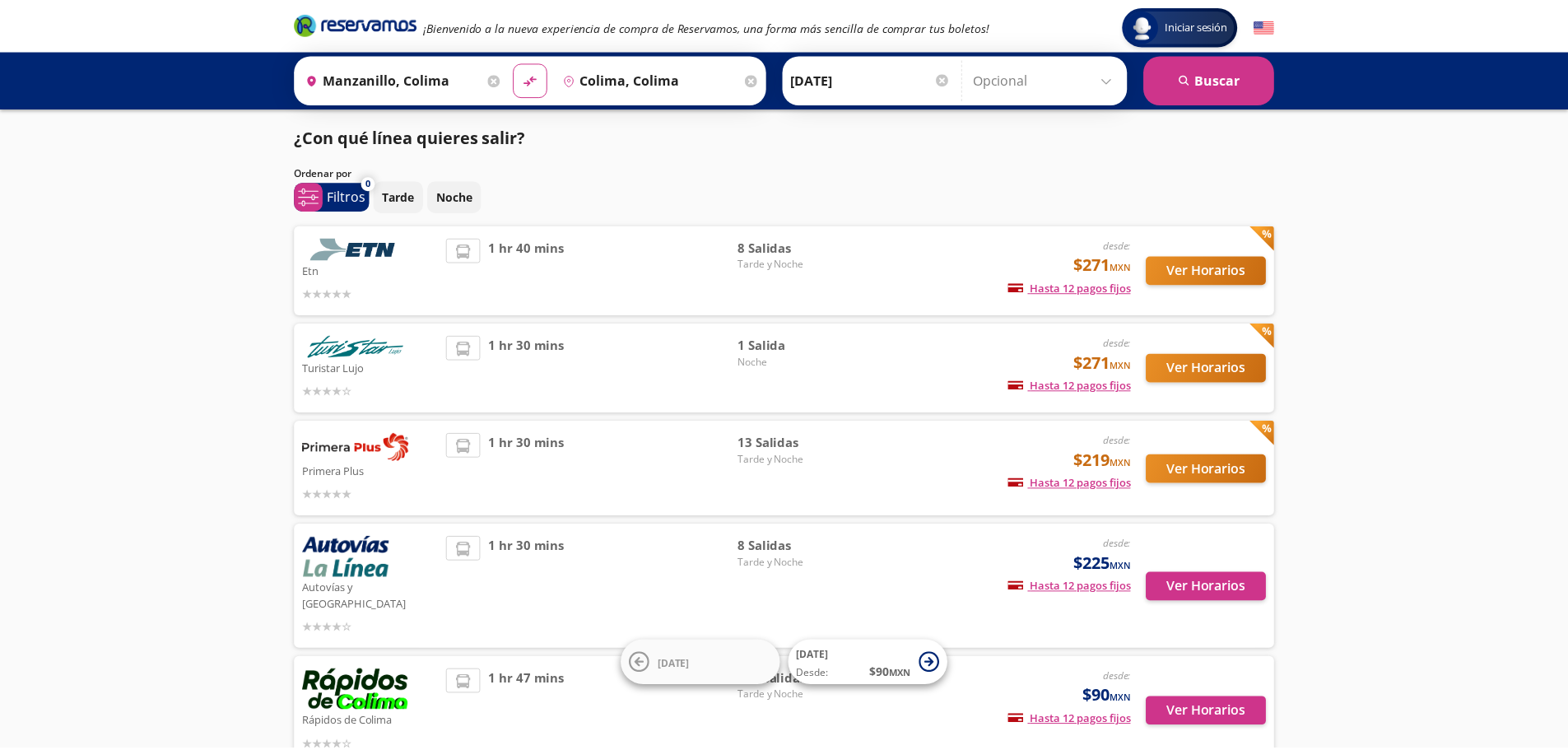
scroll to position [82, 0]
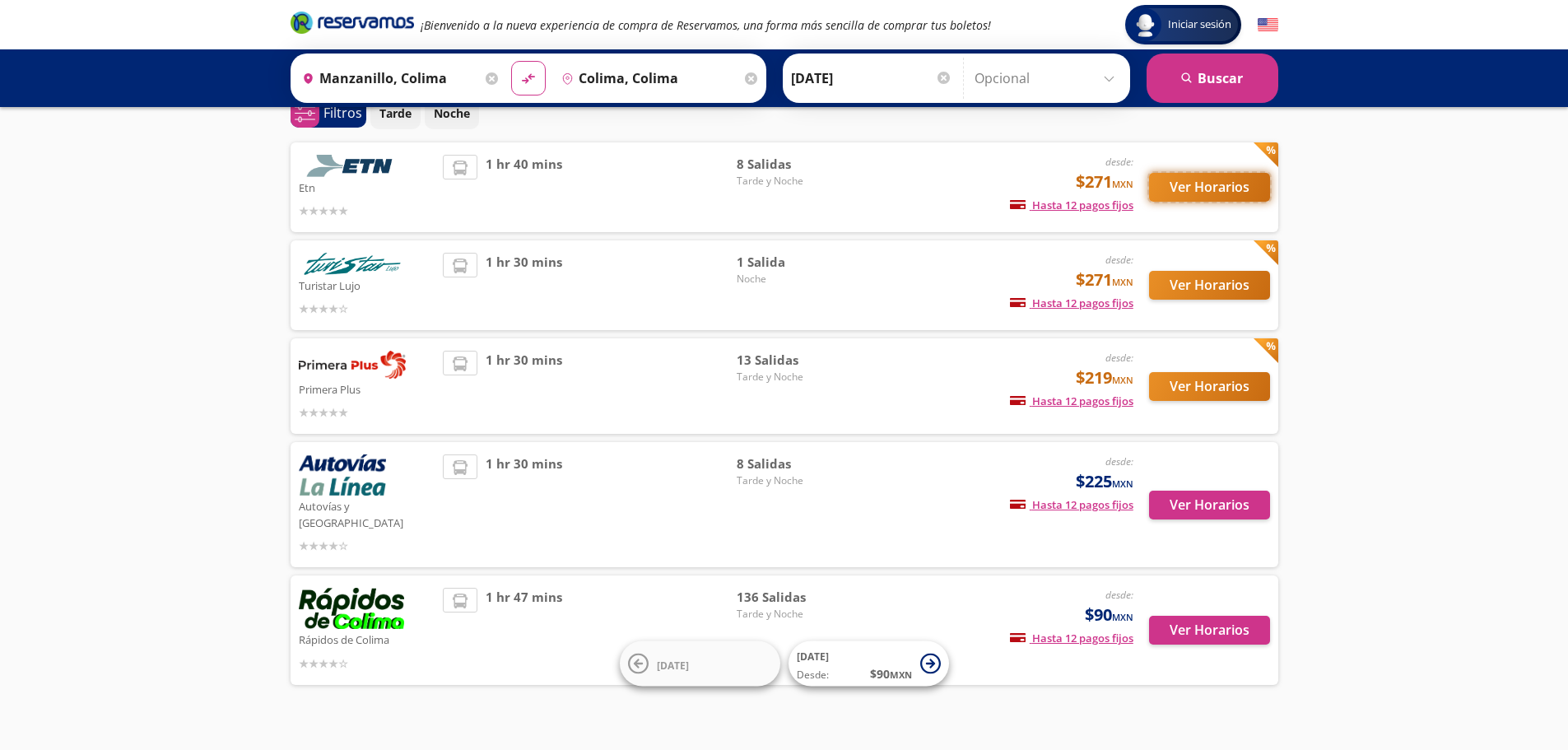
click at [1226, 180] on button "Ver Horarios" at bounding box center [1209, 187] width 121 height 29
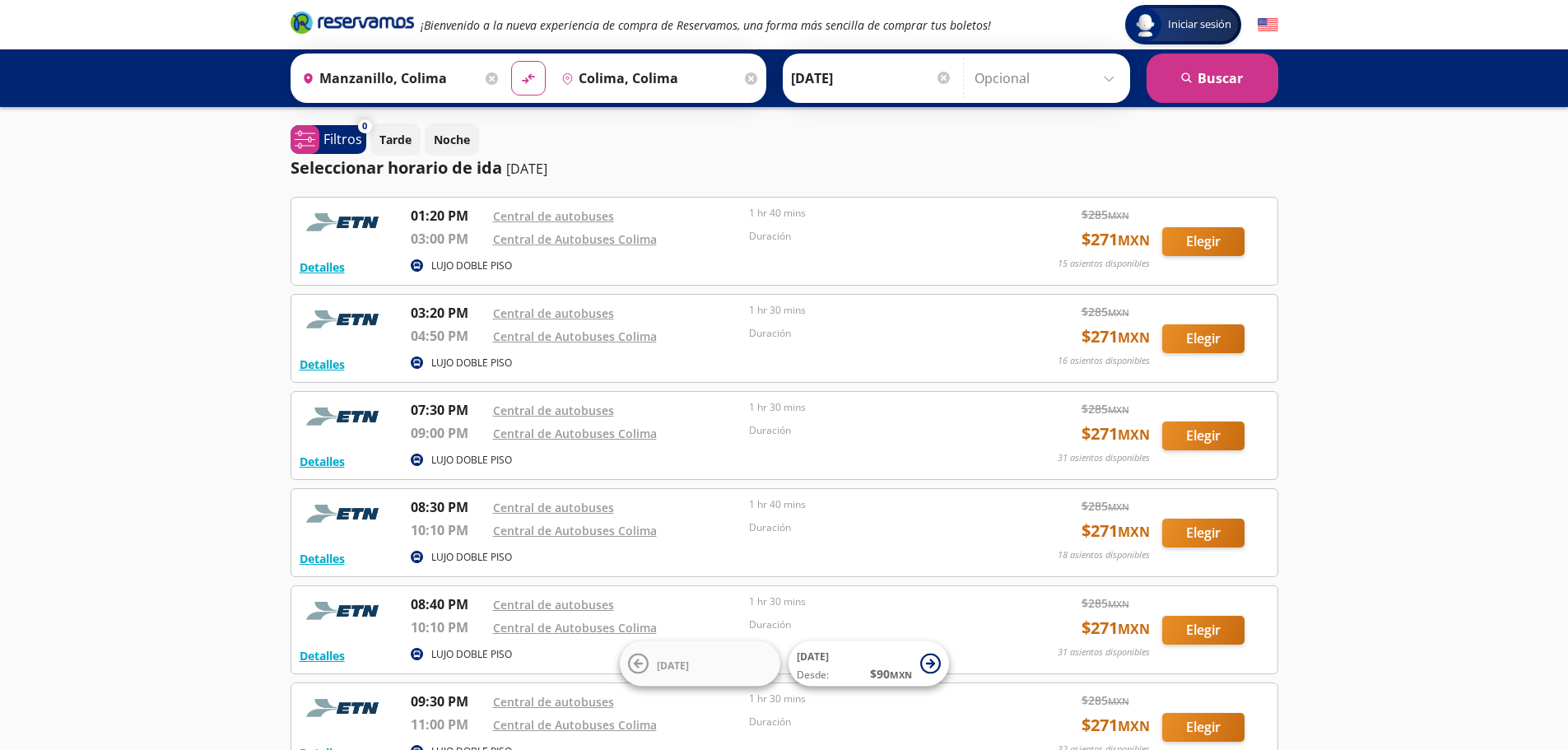
drag, startPoint x: 847, startPoint y: 6, endPoint x: 15, endPoint y: 52, distance: 833.3
click at [123, 276] on div "Iniciar sesión Iniciar sesión ¡Bienvenido a la nueva experiencia de compra de R…" at bounding box center [784, 560] width 1568 height 1120
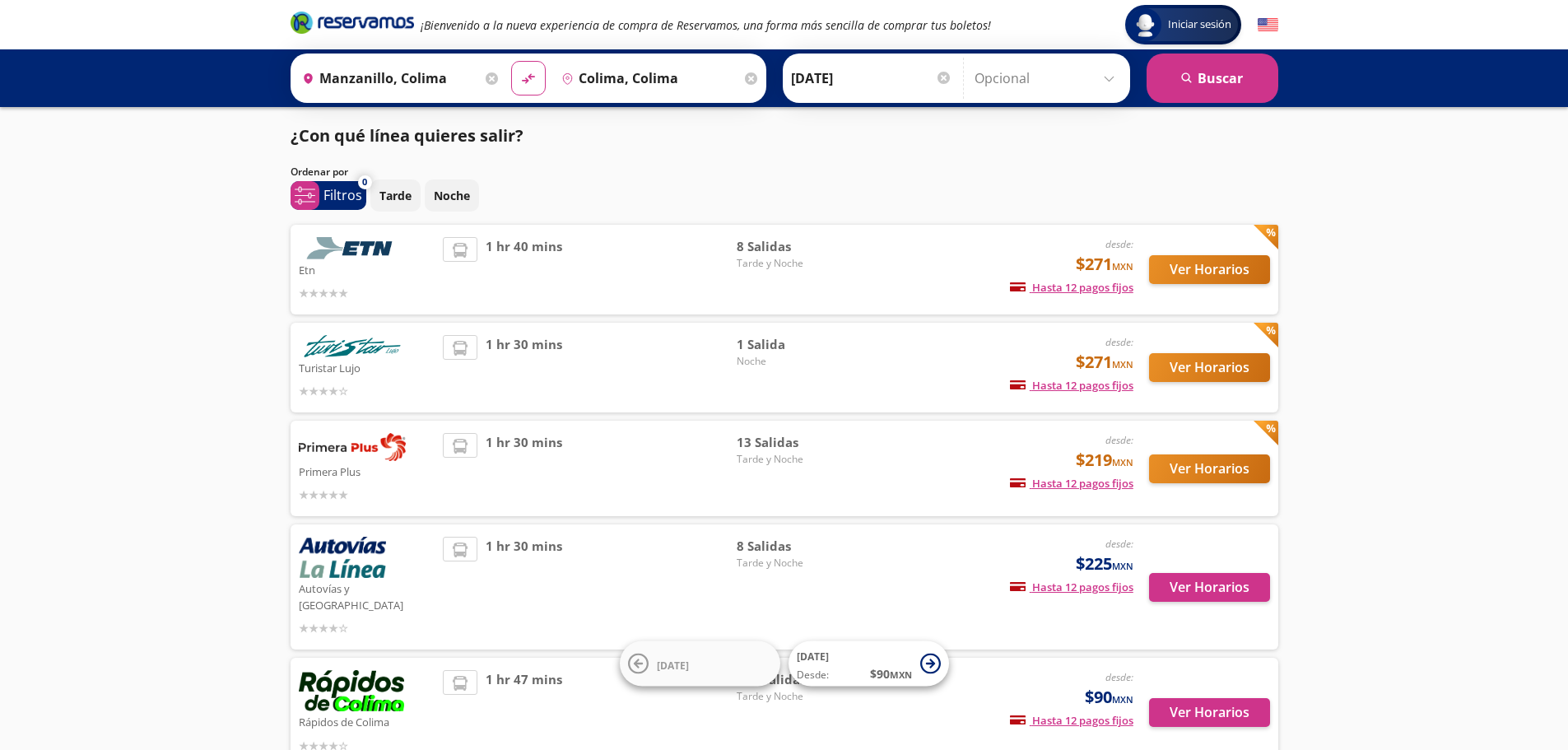
scroll to position [82, 0]
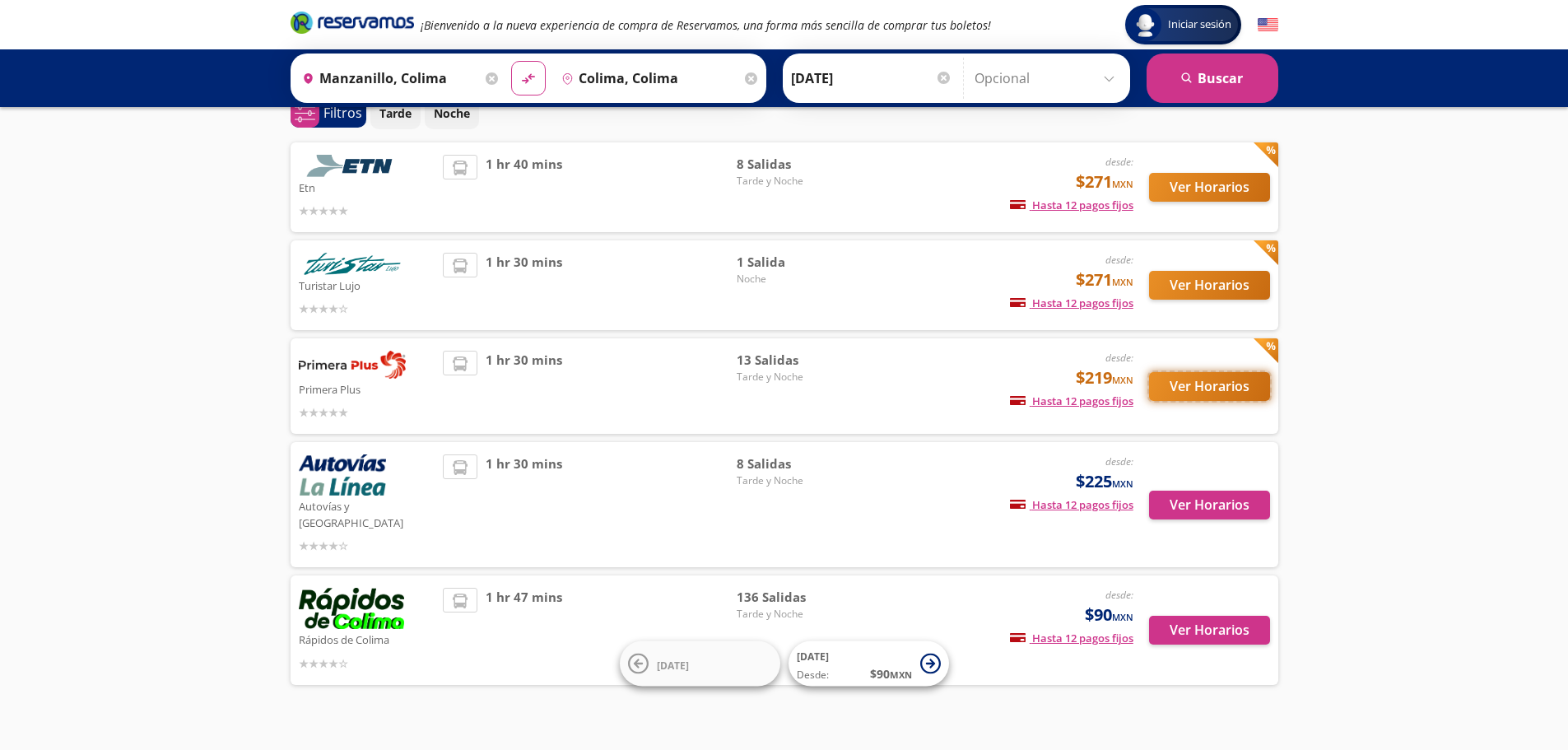
click at [1201, 386] on button "Ver Horarios" at bounding box center [1209, 386] width 121 height 29
